Goal: Information Seeking & Learning: Find specific fact

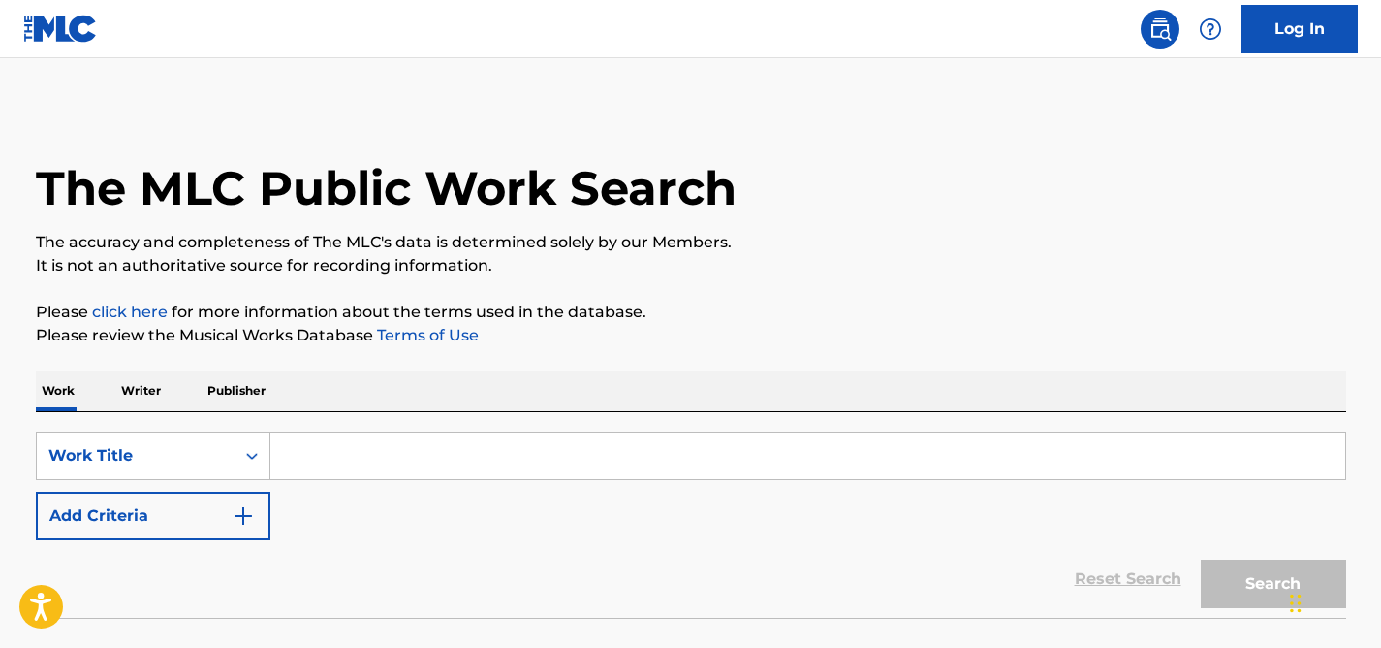
click at [374, 445] on input "Search Form" at bounding box center [807, 455] width 1075 height 47
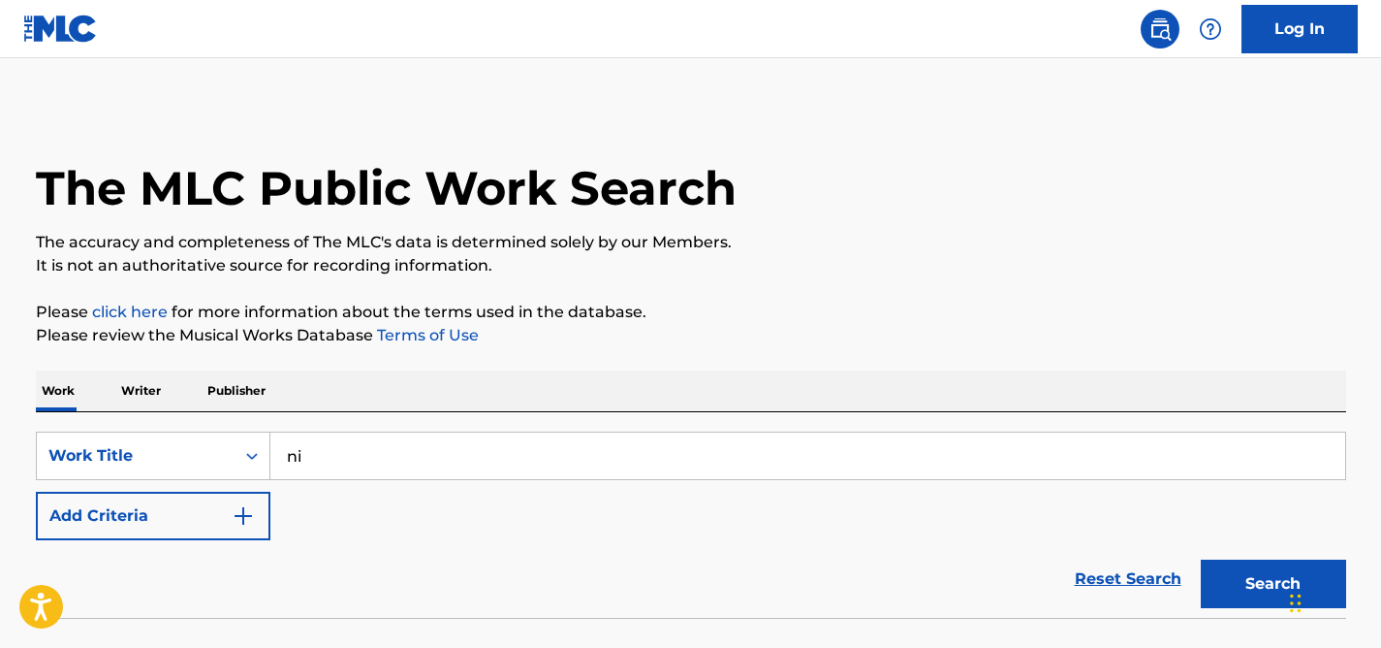
type input "n"
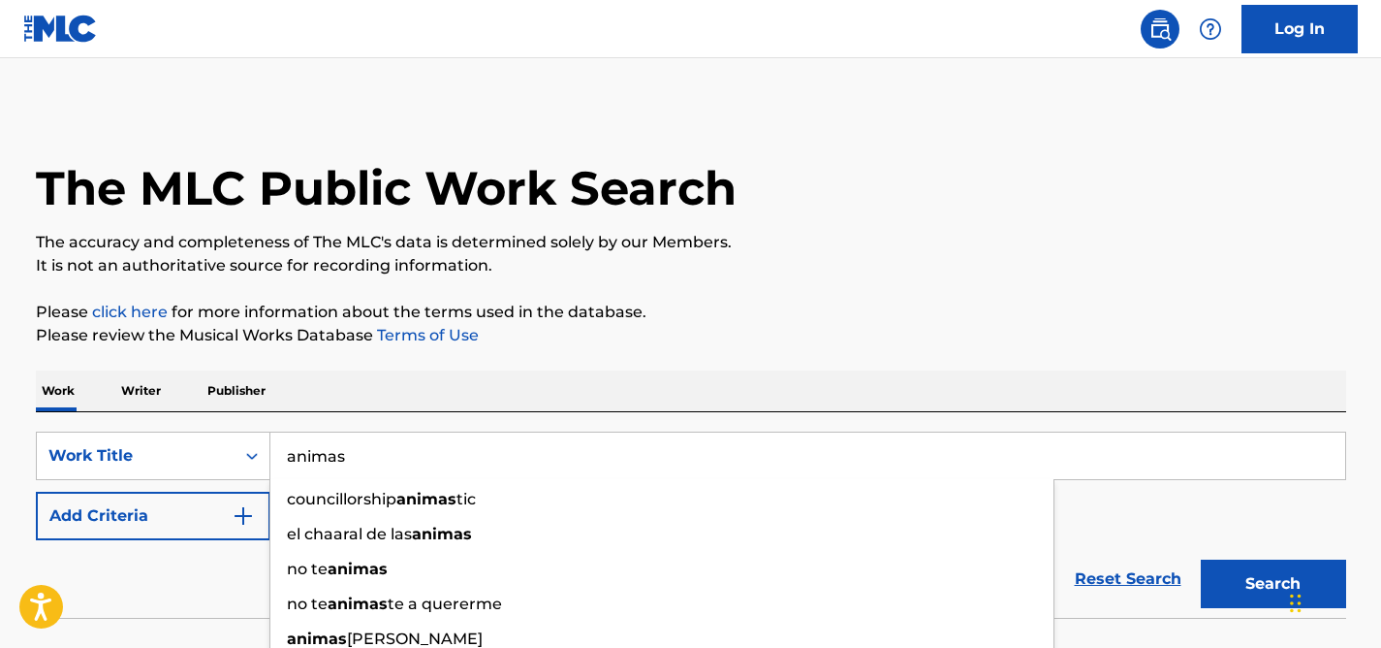
type input "animas"
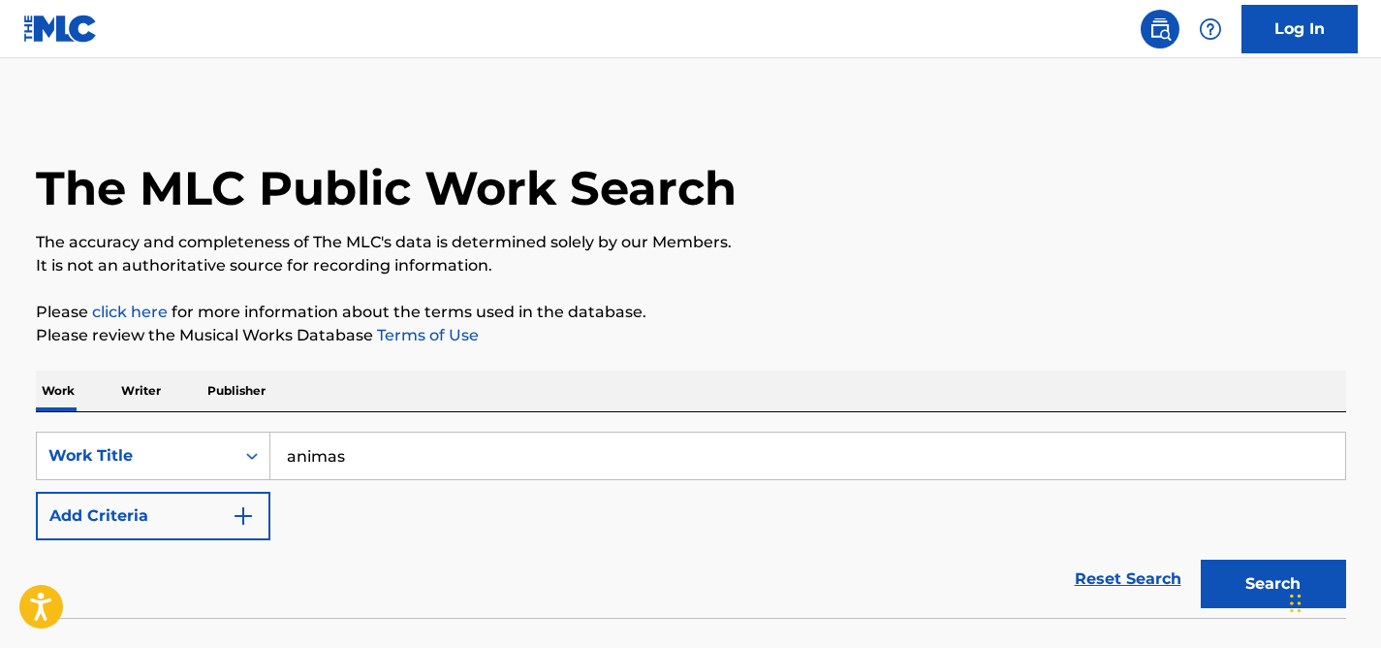
click at [772, 361] on div "The MLC Public Work Search The accuracy and completeness of The MLC's data is d…" at bounding box center [691, 393] width 1357 height 572
click at [236, 519] on img "Search Form" at bounding box center [243, 515] width 23 height 23
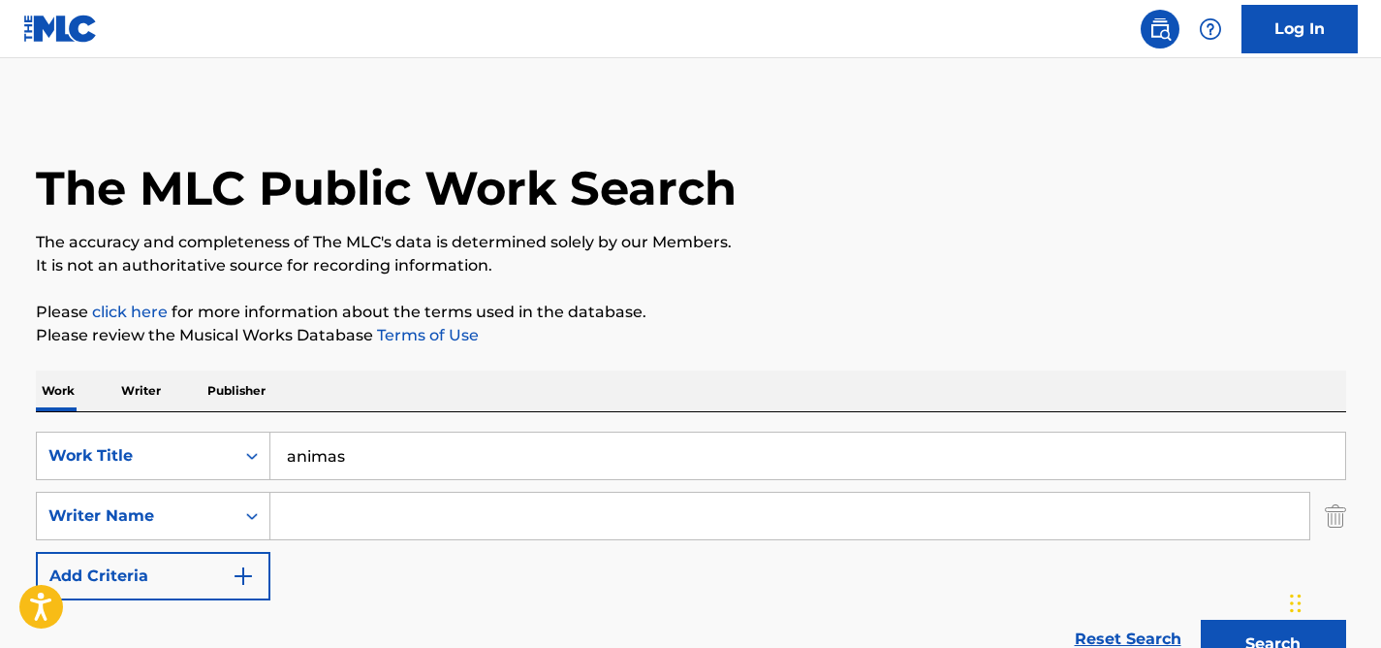
click at [380, 518] on input "Search Form" at bounding box center [789, 515] width 1039 height 47
paste input "[PERSON_NAME]"
type input "[PERSON_NAME]"
click at [1201, 619] on button "Search" at bounding box center [1273, 643] width 145 height 48
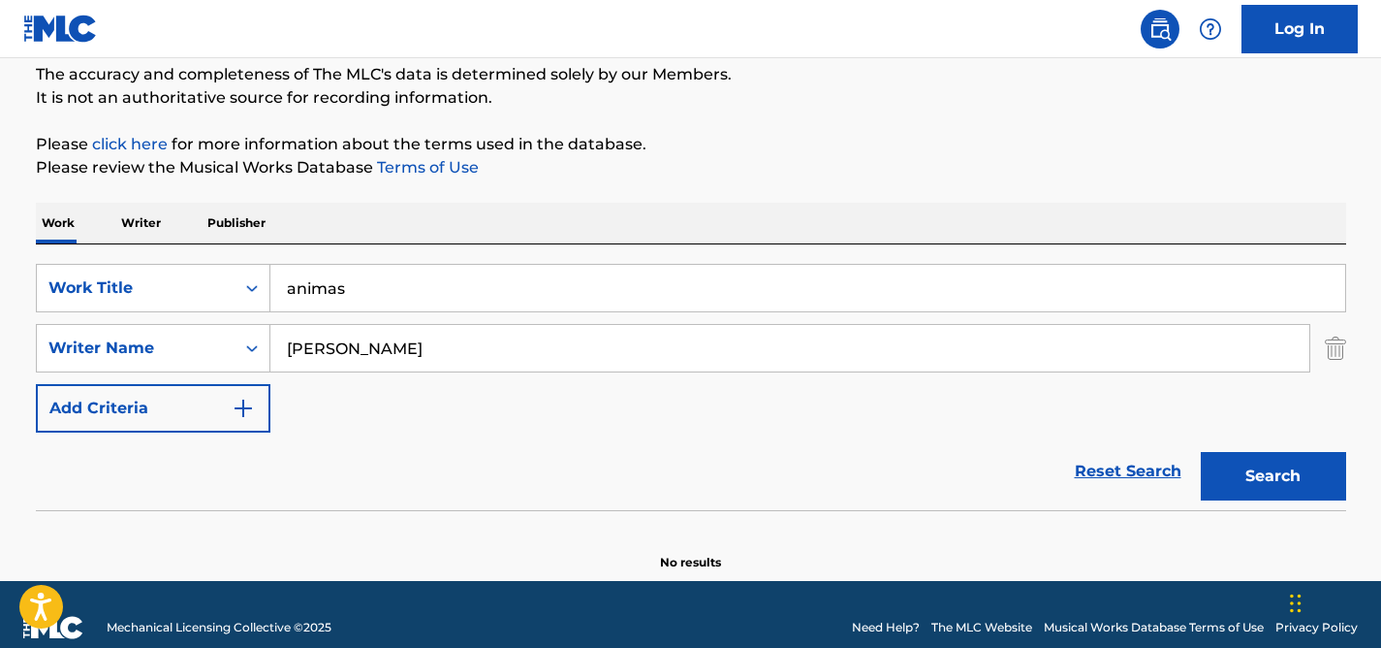
scroll to position [194, 0]
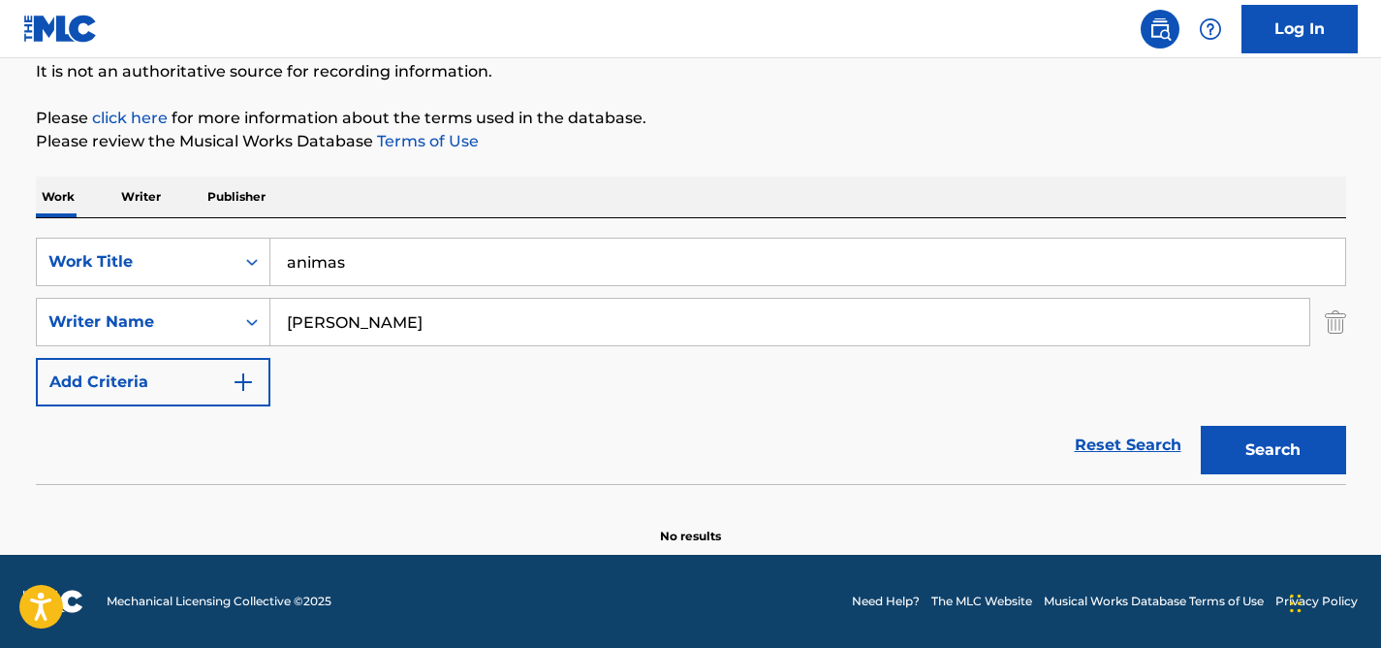
click at [1325, 322] on img "Search Form" at bounding box center [1335, 322] width 21 height 48
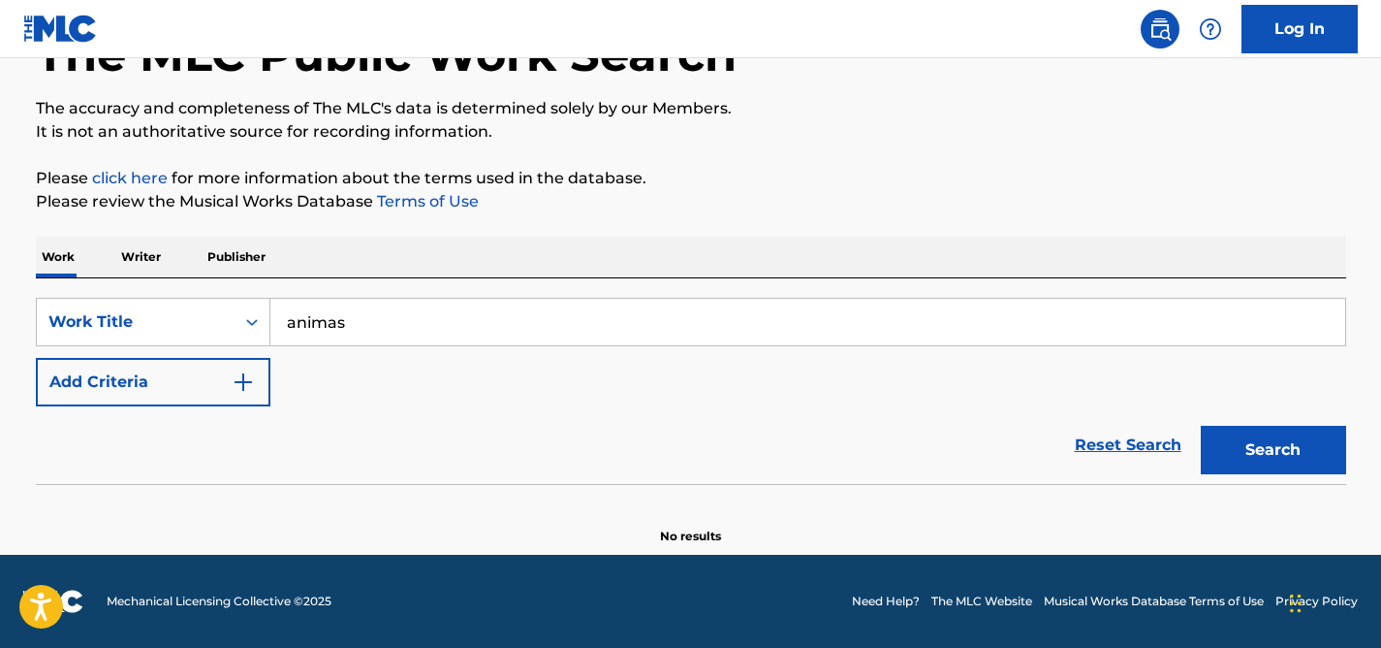
scroll to position [134, 0]
click at [1273, 450] on button "Search" at bounding box center [1273, 450] width 145 height 48
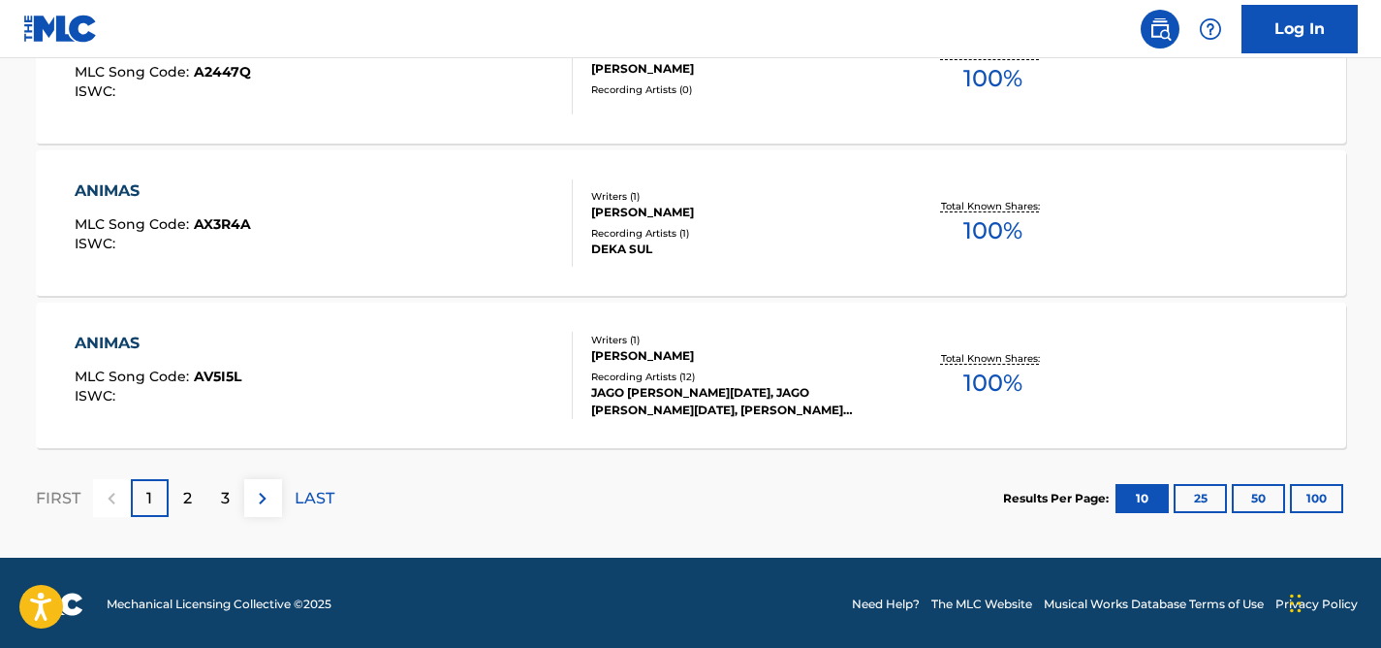
scroll to position [1724, 0]
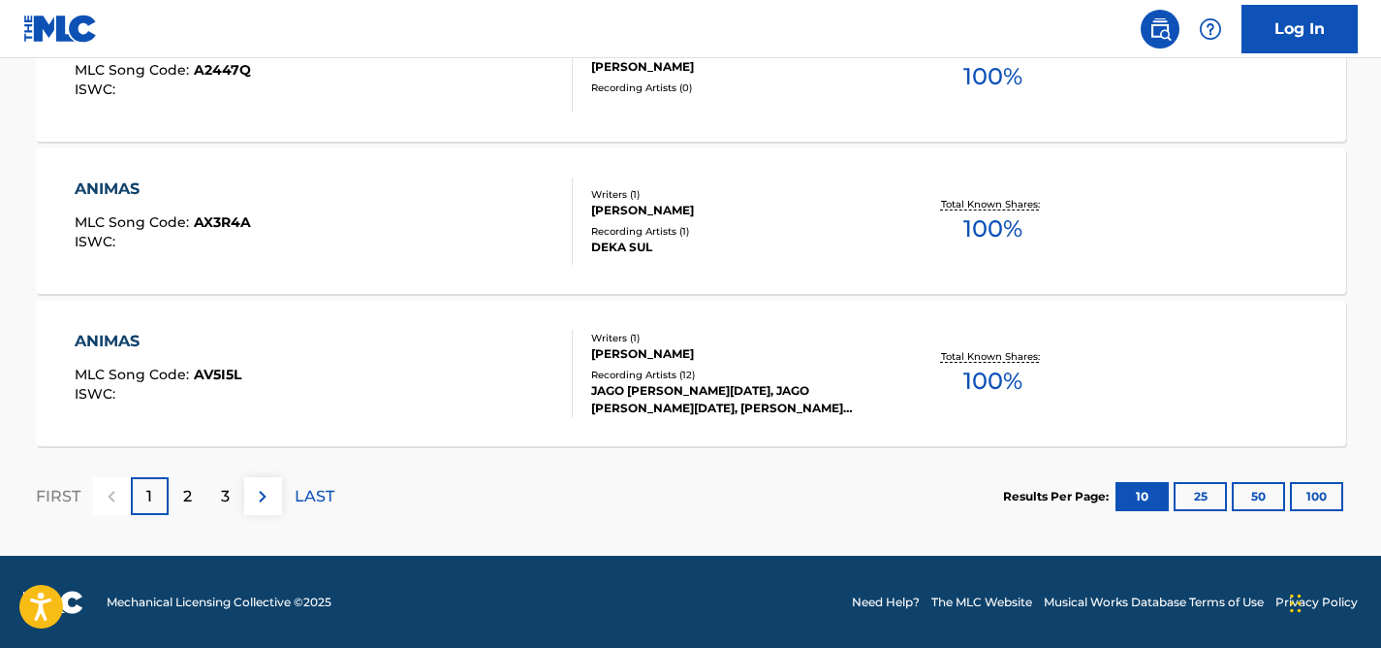
click at [1305, 490] on button "100" at bounding box center [1316, 496] width 53 height 29
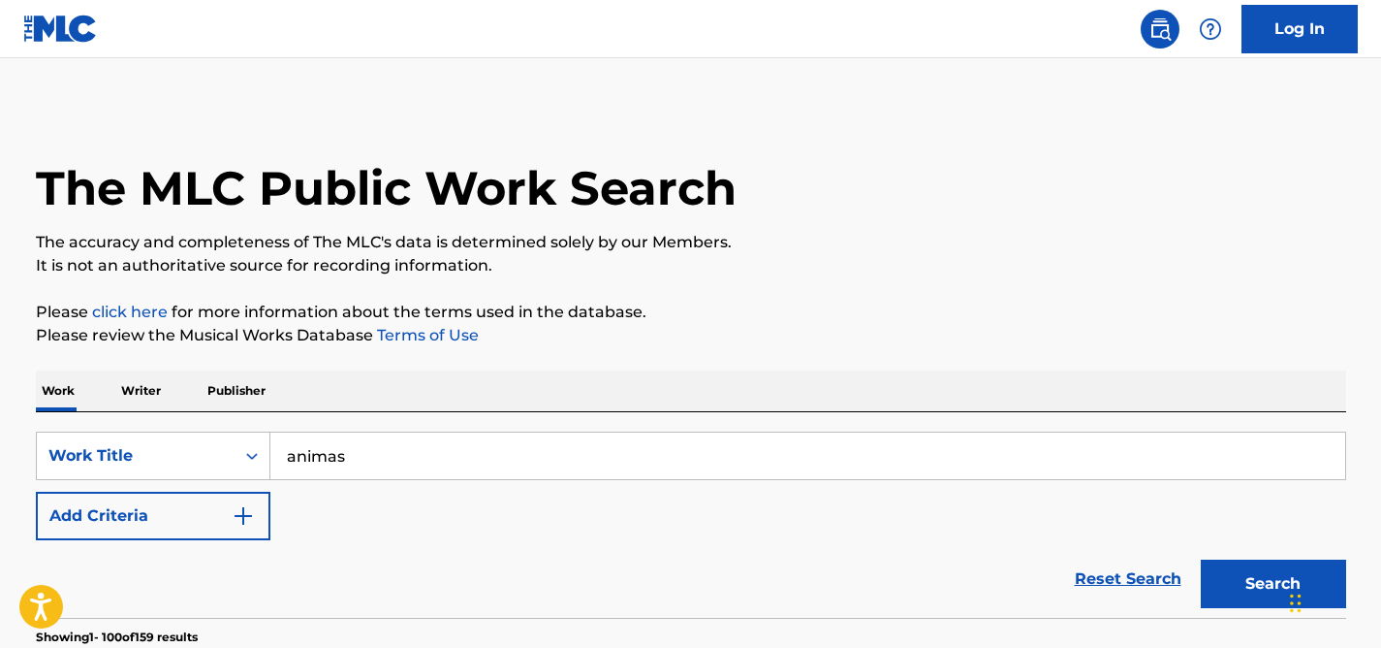
scroll to position [206, 0]
